Goal: Find specific page/section

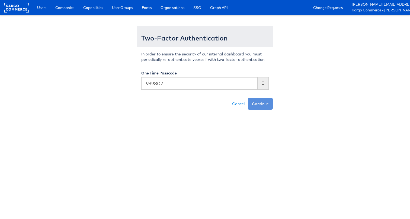
type input "939807"
click at [248, 98] on button "Continue" at bounding box center [260, 104] width 25 height 12
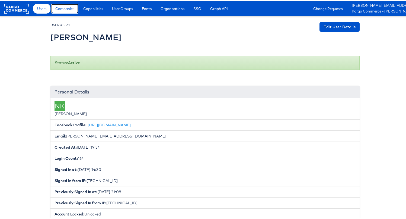
click at [60, 7] on span "Companies" at bounding box center [64, 7] width 19 height 5
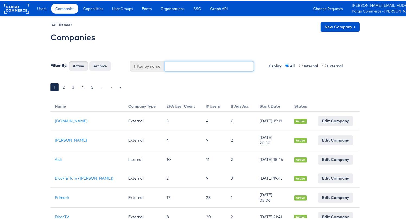
click at [221, 62] on input "text" at bounding box center [210, 65] width 90 height 10
type input "priya"
click at [69, 60] on button "Active" at bounding box center [79, 65] width 20 height 10
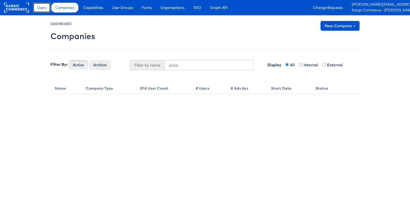
click at [45, 8] on span "Users" at bounding box center [41, 7] width 9 height 5
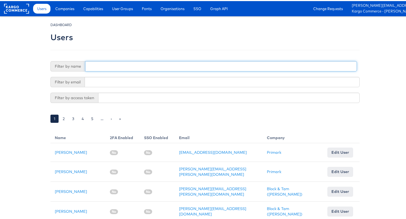
click at [146, 64] on input "text" at bounding box center [221, 65] width 272 height 10
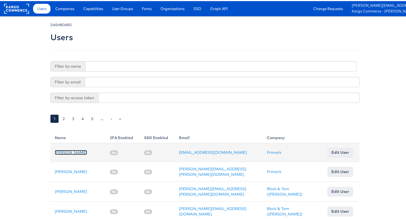
click at [69, 149] on link "[PERSON_NAME]" at bounding box center [71, 151] width 32 height 5
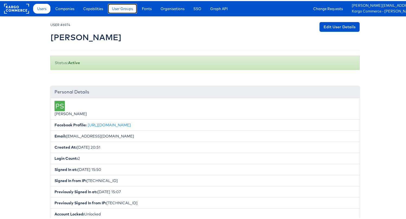
click at [125, 7] on span "User Groups" at bounding box center [122, 7] width 21 height 5
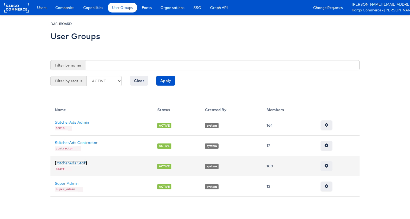
click at [80, 164] on link "StitcherAds Staff" at bounding box center [71, 162] width 32 height 5
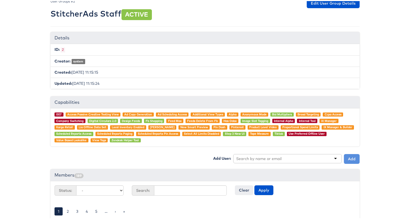
scroll to position [25, 0]
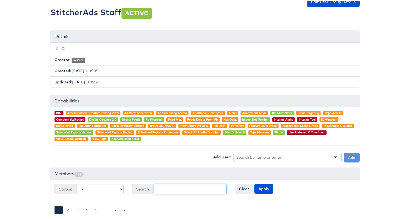
click at [172, 187] on input "text" at bounding box center [190, 188] width 73 height 10
type input "priya"
click at [255, 183] on button "Apply" at bounding box center [264, 188] width 19 height 10
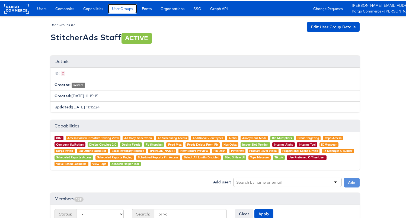
click at [128, 9] on span "User Groups" at bounding box center [122, 7] width 21 height 5
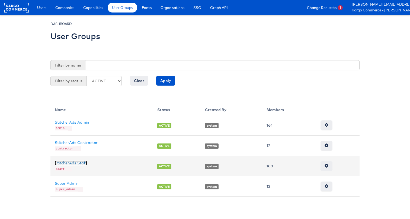
click at [80, 160] on link "StitcherAds Staff" at bounding box center [71, 162] width 32 height 5
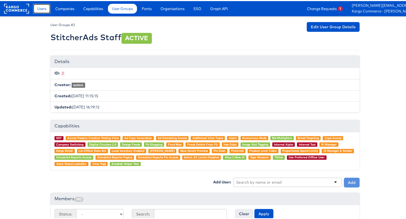
click at [43, 10] on span "Users" at bounding box center [41, 7] width 9 height 5
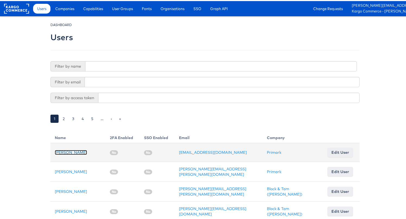
click at [65, 151] on link "[PERSON_NAME]" at bounding box center [71, 151] width 32 height 5
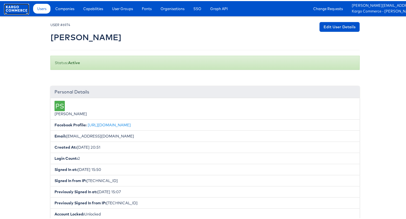
click at [19, 6] on rect at bounding box center [16, 8] width 25 height 10
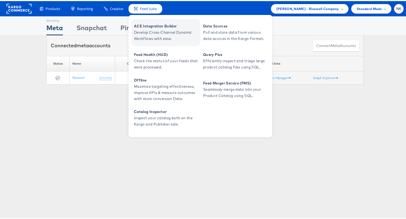
click at [149, 29] on span "Develop Cross-Channel Dynamic Workflows with ease." at bounding box center [166, 34] width 65 height 12
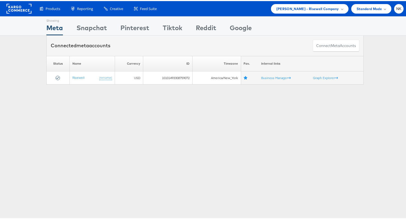
click at [21, 7] on rect at bounding box center [19, 8] width 25 height 10
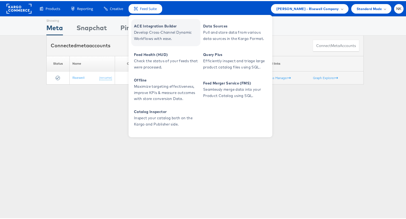
click at [150, 27] on span "ACE Integration Builder" at bounding box center [166, 25] width 65 height 6
